Goal: Transaction & Acquisition: Subscribe to service/newsletter

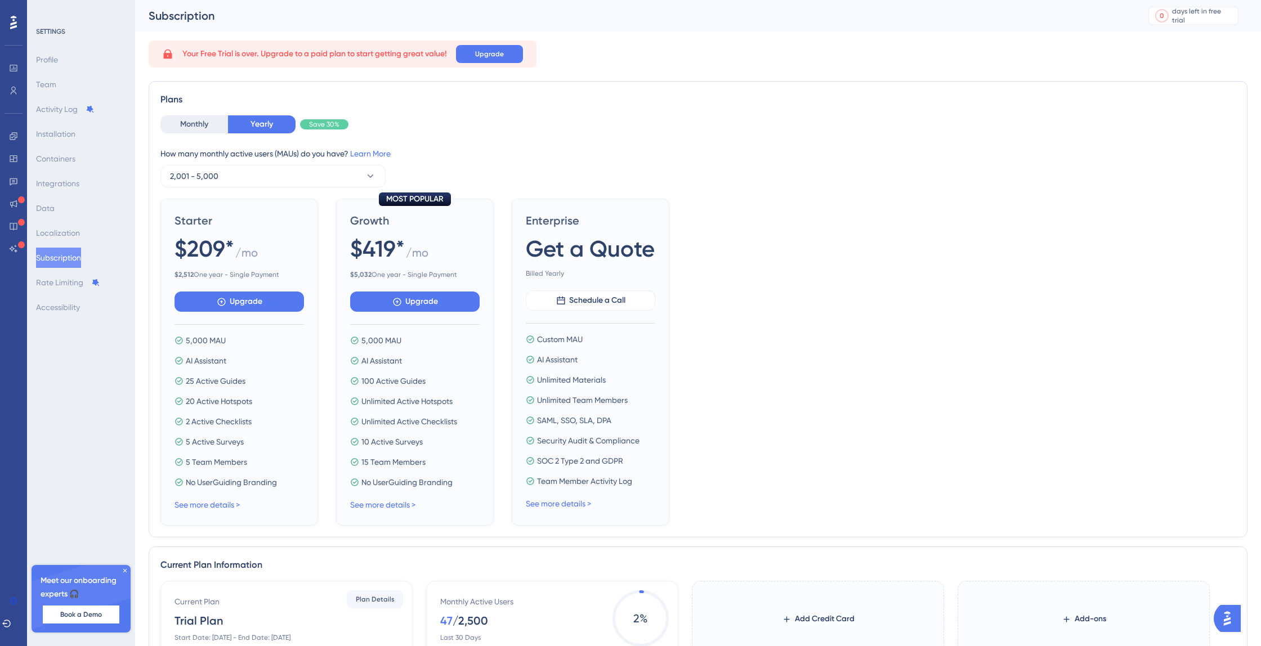
click at [409, 105] on div "Plans" at bounding box center [698, 100] width 1076 height 14
click at [207, 122] on button "Monthly" at bounding box center [194, 124] width 68 height 18
click at [213, 186] on button "2,001 - 5,000" at bounding box center [272, 176] width 225 height 23
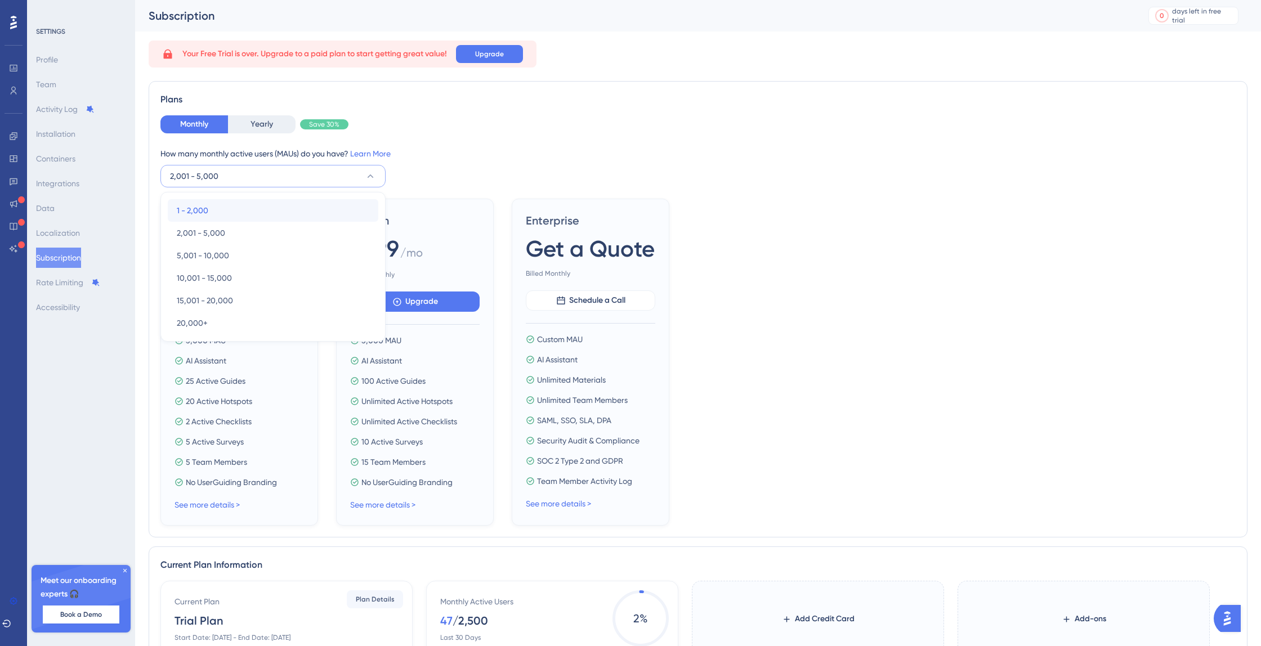
click at [212, 207] on div "1 - 2,000 1 - 2,000" at bounding box center [273, 210] width 193 height 23
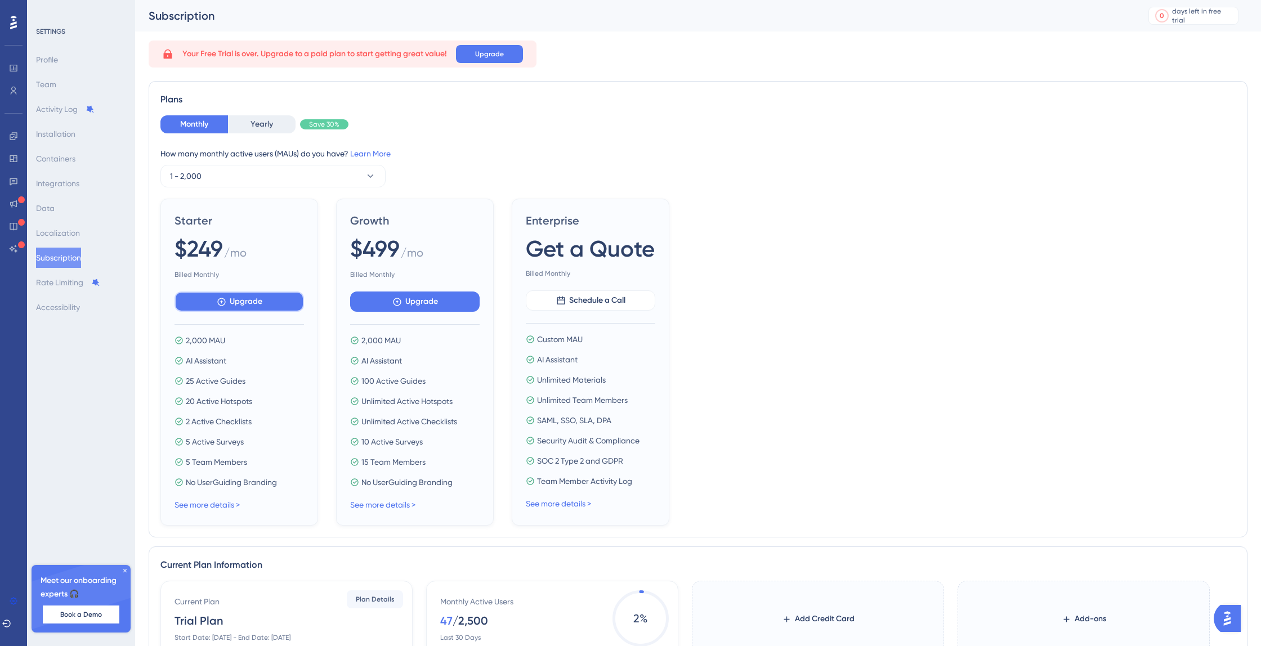
click at [229, 306] on button "Upgrade" at bounding box center [240, 302] width 130 height 20
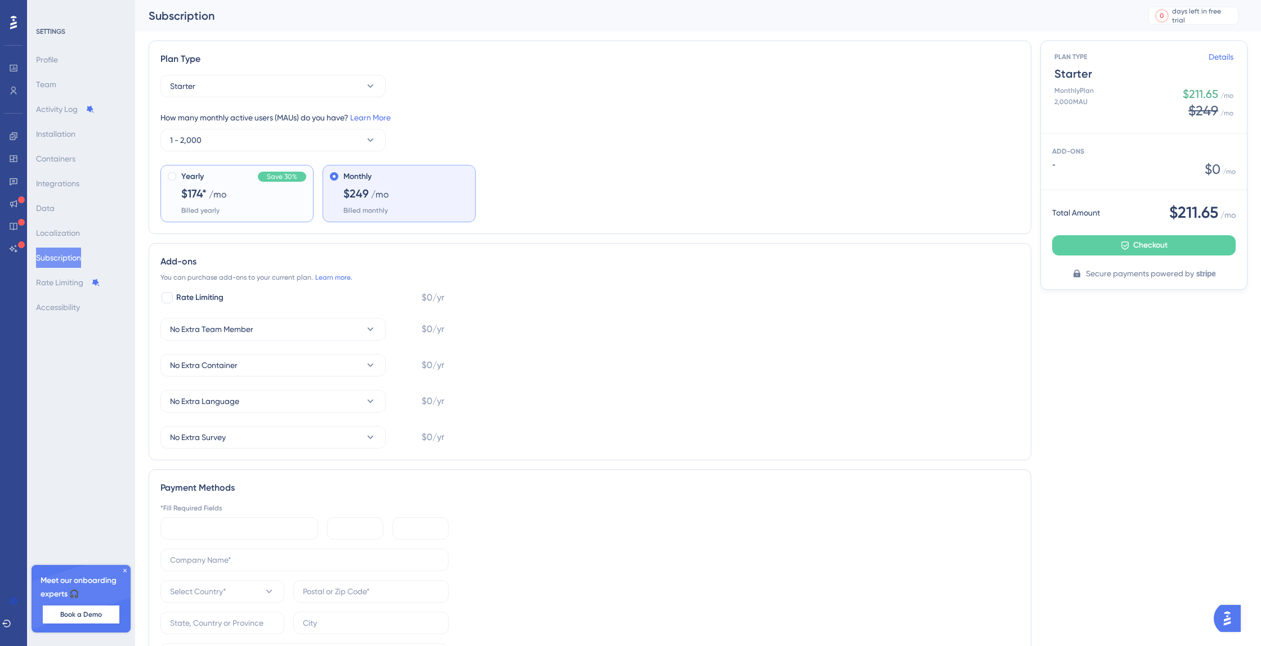
click at [249, 183] on div "Yearly Save 30%" at bounding box center [243, 177] width 125 height 14
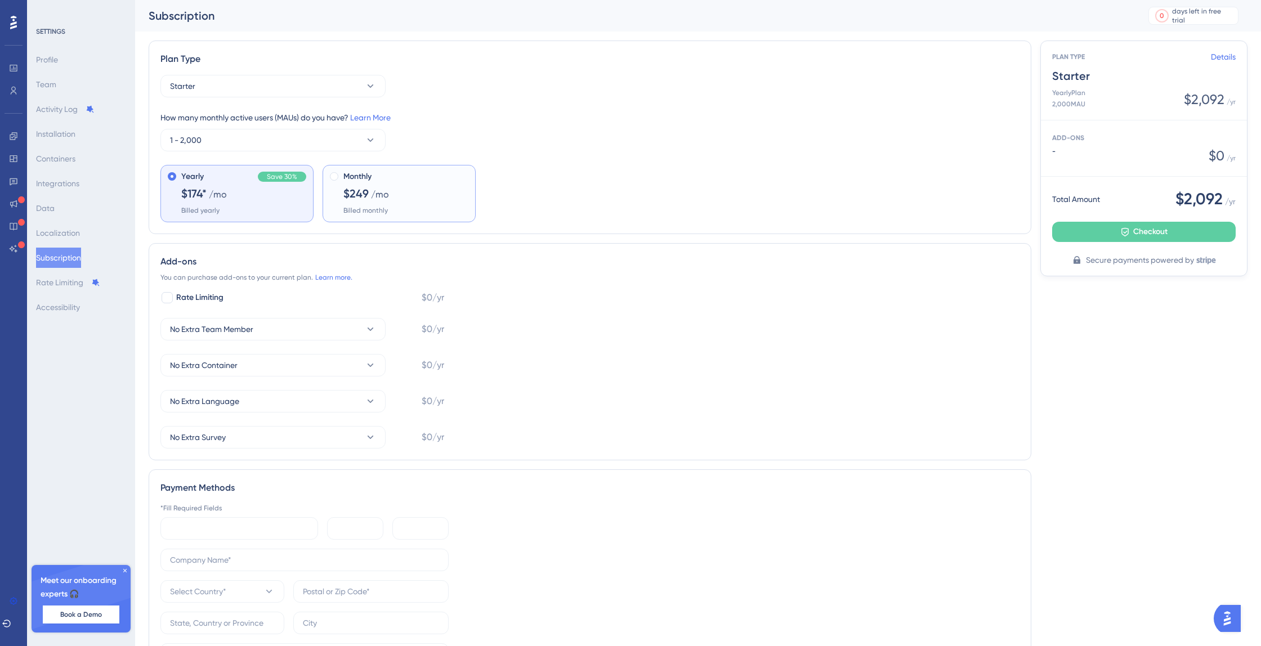
click at [364, 193] on span "$249" at bounding box center [356, 194] width 25 height 16
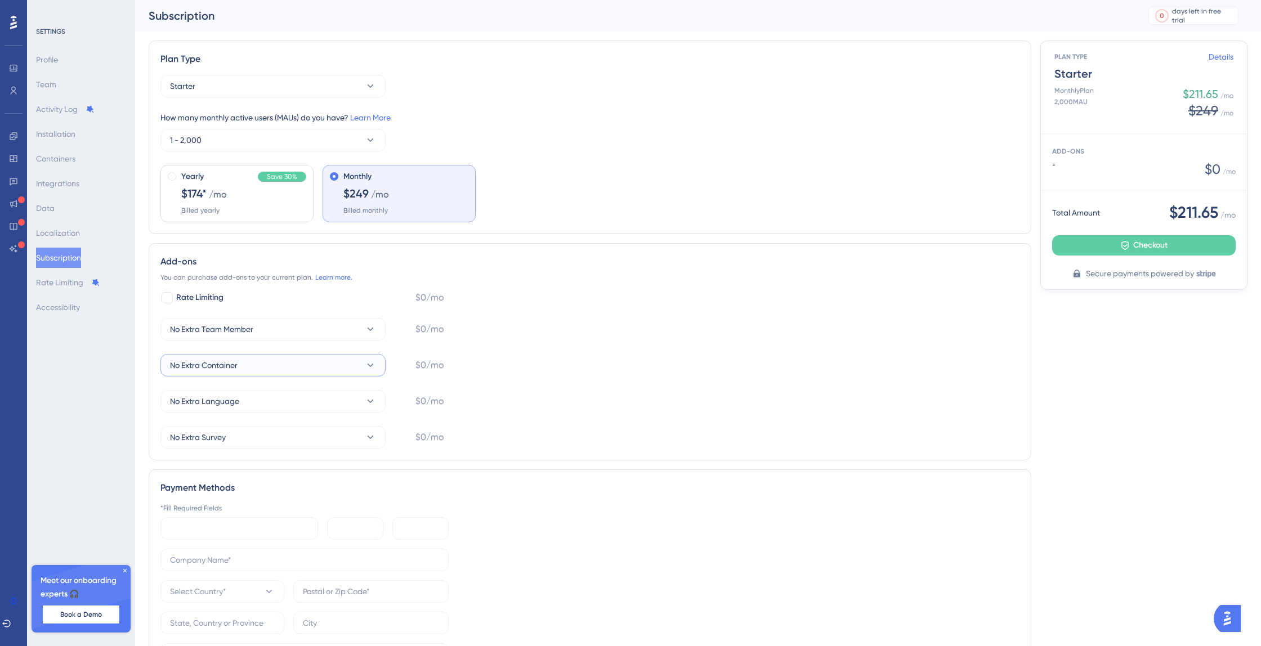
click at [341, 364] on button "No Extra Container" at bounding box center [272, 365] width 225 height 23
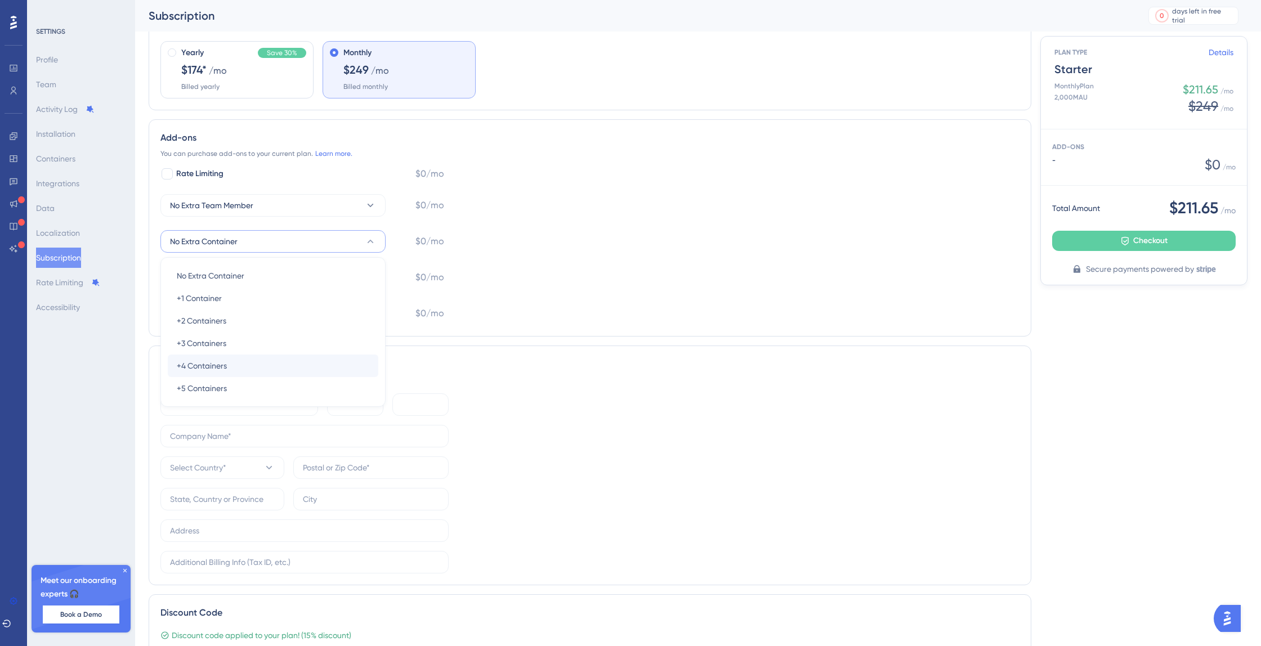
scroll to position [130, 0]
click at [283, 300] on div "+1 Container +1 Container" at bounding box center [273, 301] width 193 height 23
click at [303, 249] on button "+1 Container" at bounding box center [272, 244] width 225 height 23
click at [238, 275] on span "No Extra Container" at bounding box center [211, 279] width 68 height 14
